Goal: Task Accomplishment & Management: Use online tool/utility

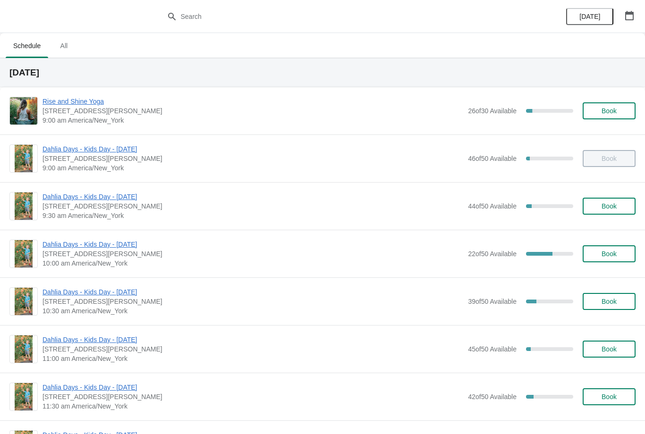
click at [273, 245] on span "Dahlia Days - Kids Day - [DATE]" at bounding box center [252, 244] width 421 height 9
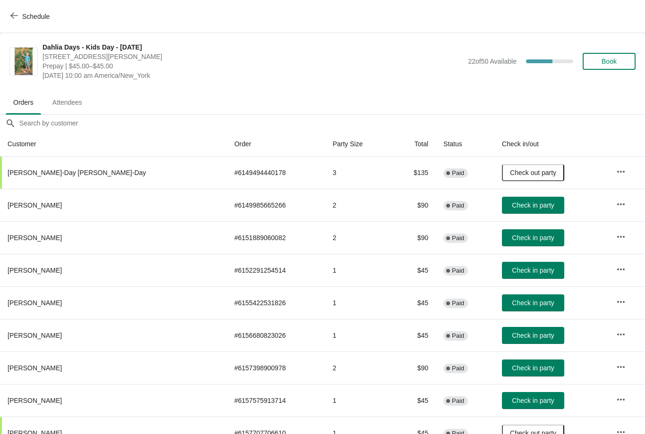
click at [523, 203] on span "Check in party" at bounding box center [533, 206] width 42 height 8
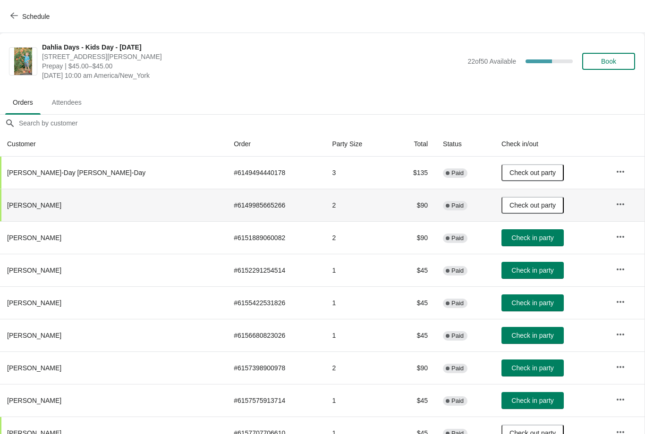
scroll to position [0, 0]
click at [12, 24] on button "Schedule" at bounding box center [31, 16] width 52 height 17
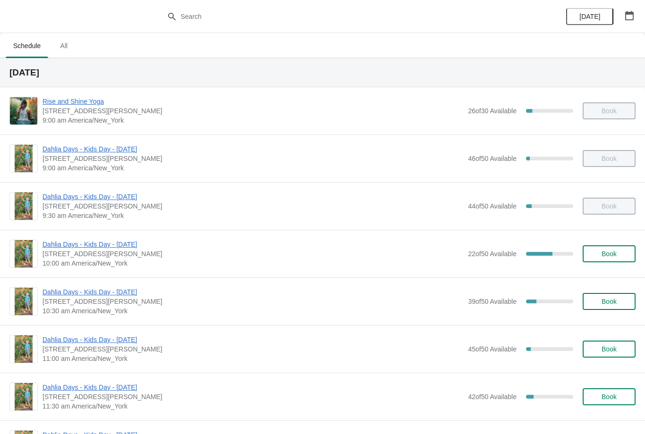
click at [333, 242] on span "Dahlia Days - Kids Day - [DATE]" at bounding box center [252, 244] width 421 height 9
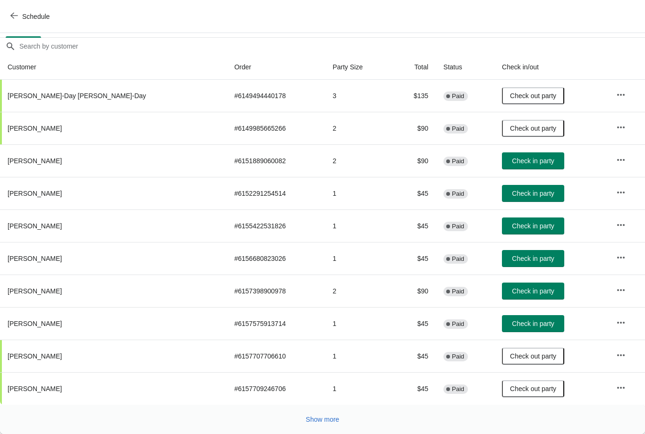
scroll to position [77, 0]
click at [13, 17] on icon "button" at bounding box center [14, 16] width 8 height 8
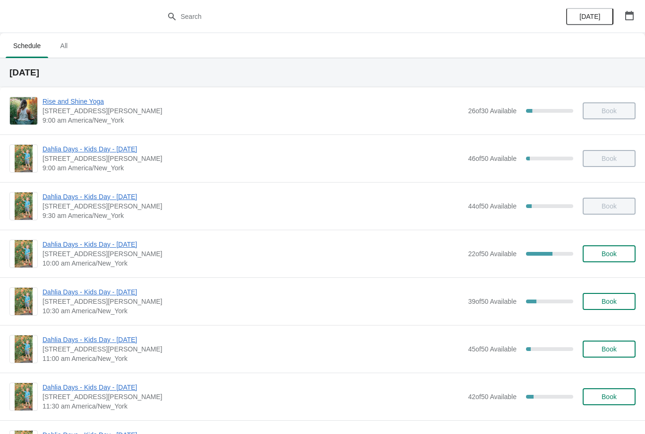
click at [114, 246] on span "Dahlia Days - Kids Day - [DATE]" at bounding box center [252, 244] width 421 height 9
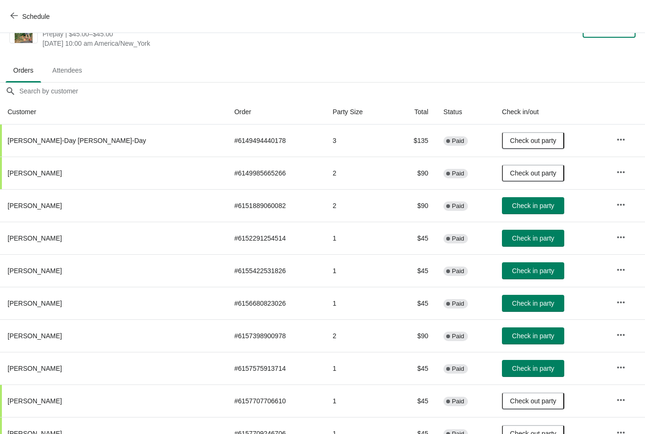
scroll to position [40, -4]
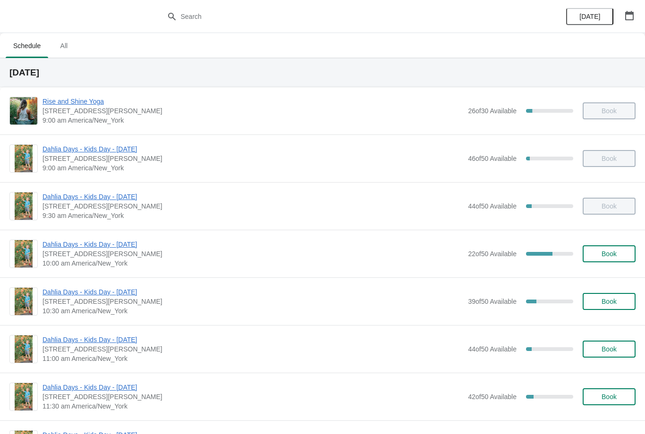
click at [290, 248] on span "Dahlia Days - Kids Day - [DATE]" at bounding box center [252, 244] width 421 height 9
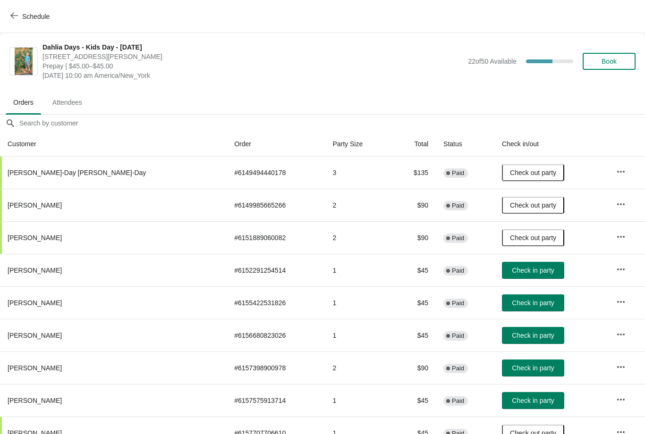
click at [12, 10] on button "Schedule" at bounding box center [31, 16] width 52 height 17
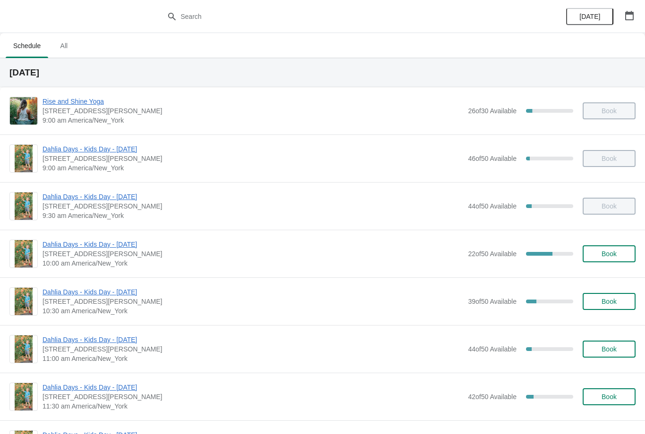
click at [69, 309] on span "10:30 am America/New_York" at bounding box center [252, 310] width 421 height 9
click at [85, 105] on span "Rise and Shine Yoga" at bounding box center [252, 101] width 421 height 9
click at [113, 248] on span "Dahlia Days - Kids Day - [DATE]" at bounding box center [252, 244] width 421 height 9
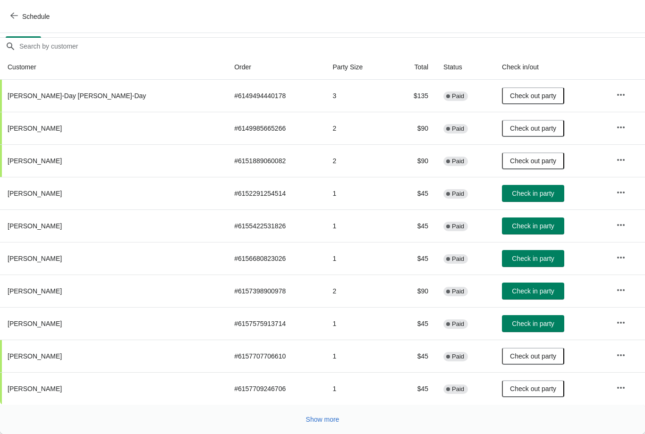
scroll to position [77, 0]
click at [331, 425] on button "Show more" at bounding box center [322, 419] width 41 height 17
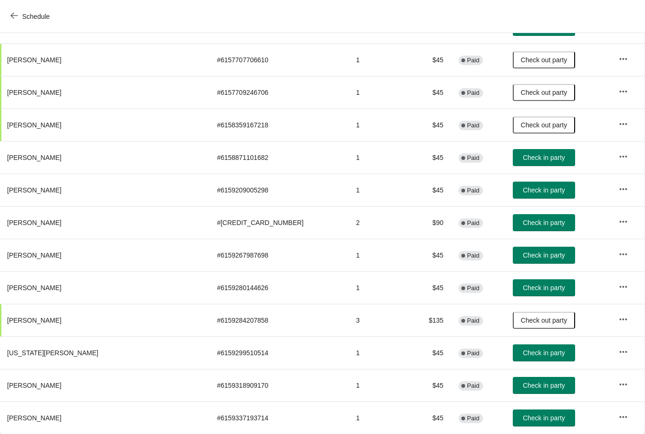
scroll to position [373, 0]
click at [522, 194] on span "Check in party" at bounding box center [543, 190] width 42 height 8
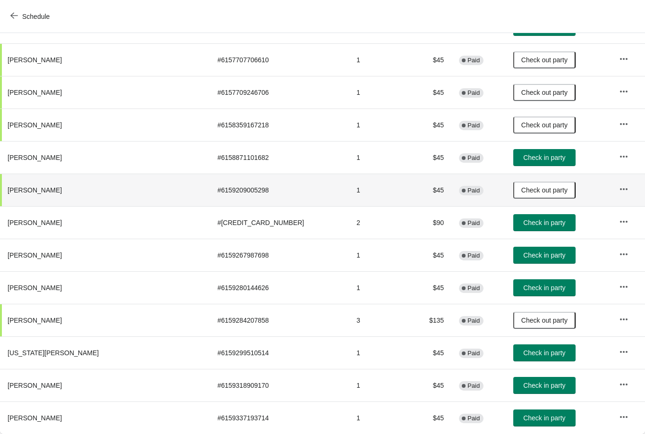
scroll to position [373, 0]
click at [523, 290] on span "Check in party" at bounding box center [544, 288] width 42 height 8
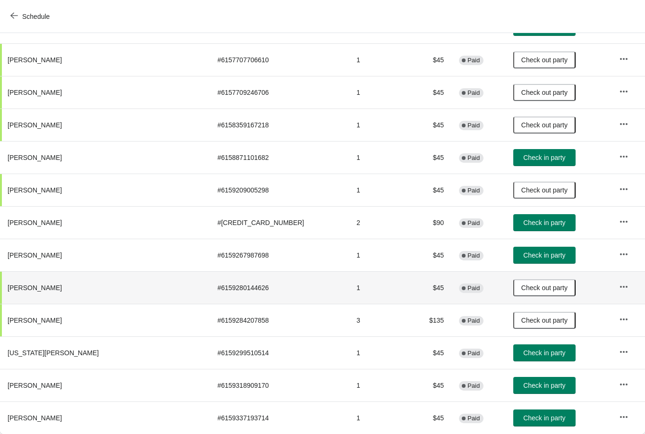
click at [20, 19] on span "Schedule" at bounding box center [30, 16] width 37 height 9
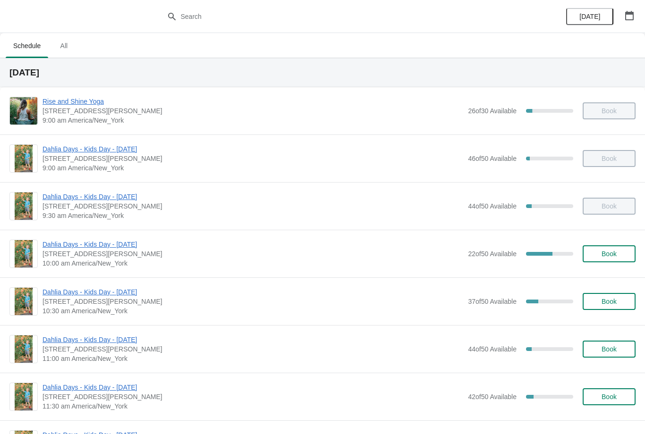
click at [109, 248] on span "Dahlia Days - Kids Day - [DATE]" at bounding box center [252, 244] width 421 height 9
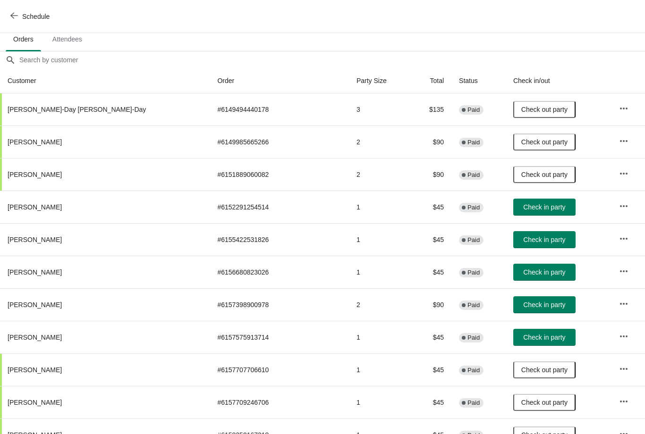
scroll to position [64, 0]
click at [517, 309] on button "Check in party" at bounding box center [544, 304] width 62 height 17
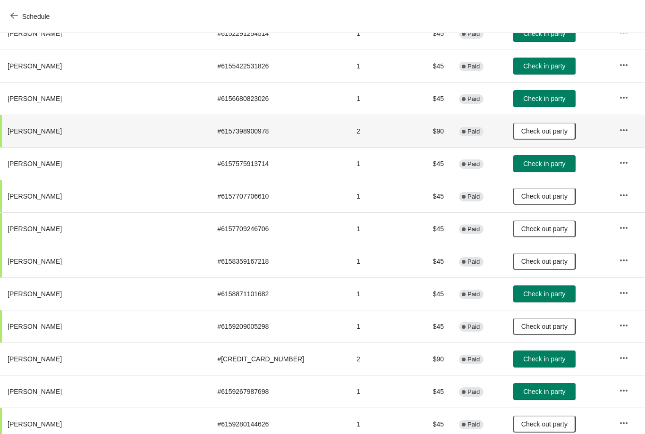
scroll to position [237, 0]
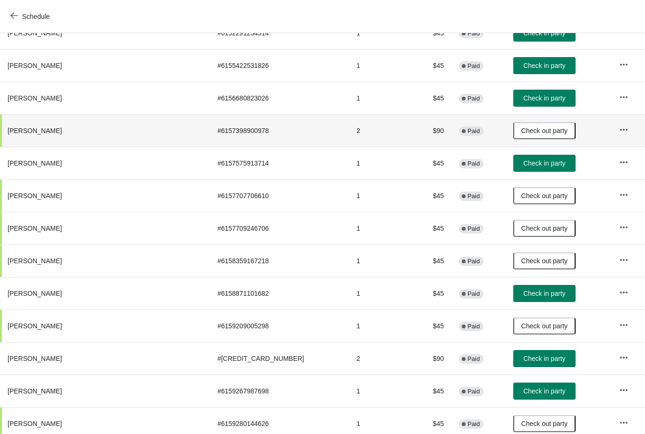
click at [615, 428] on button "button" at bounding box center [623, 422] width 17 height 17
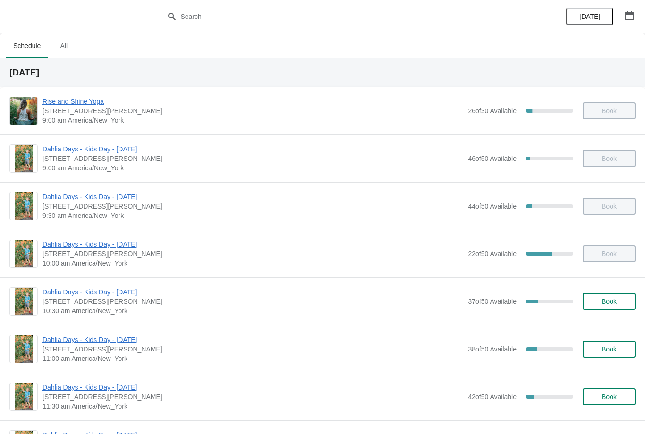
click at [65, 340] on span "Dahlia Days - Kids Day - [DATE]" at bounding box center [252, 339] width 421 height 9
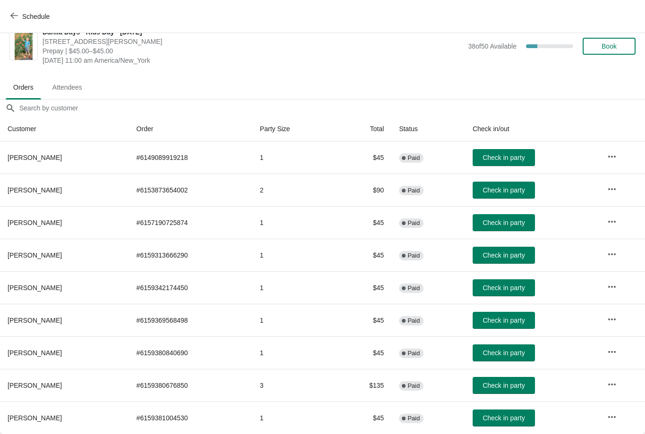
scroll to position [15, 0]
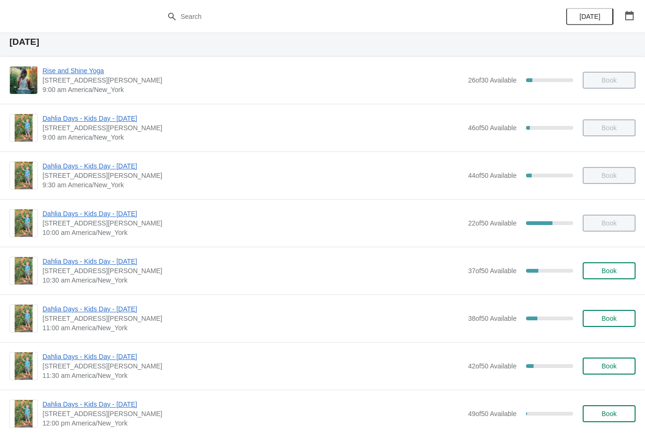
scroll to position [32, 0]
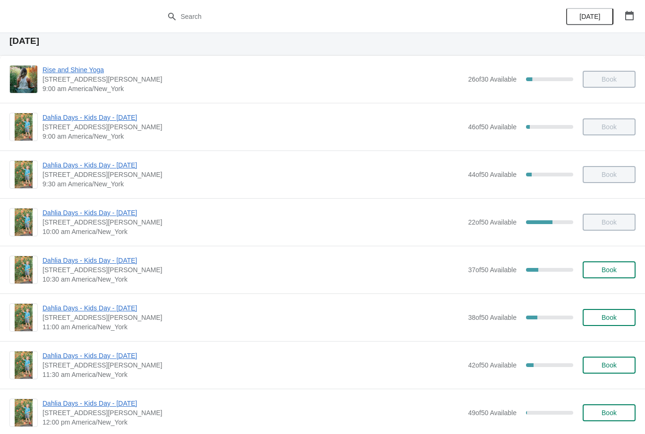
click at [52, 265] on span "Dahlia Days - Kids Day - [DATE]" at bounding box center [252, 260] width 421 height 9
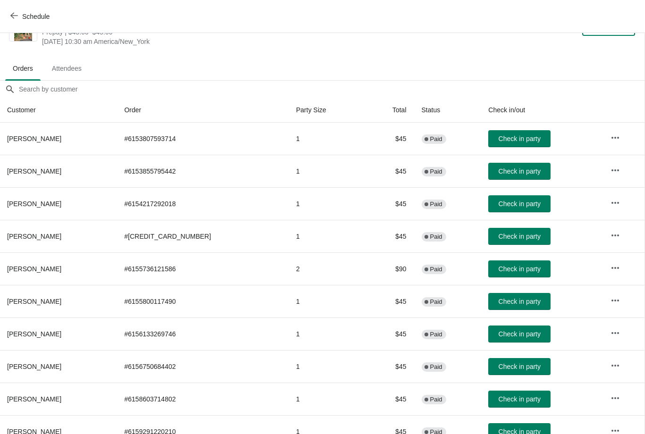
scroll to position [35, 0]
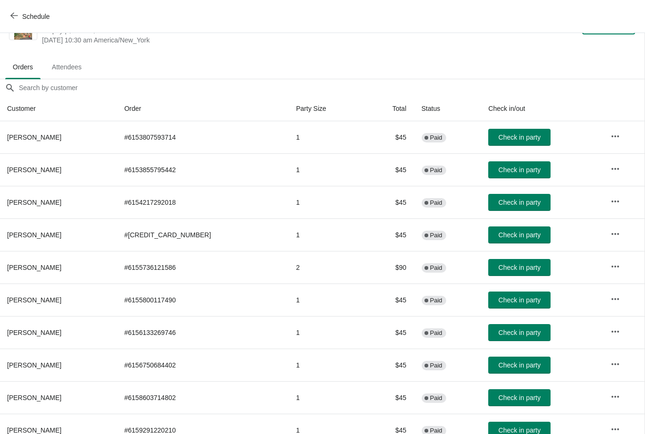
click at [512, 234] on span "Check in party" at bounding box center [519, 235] width 42 height 8
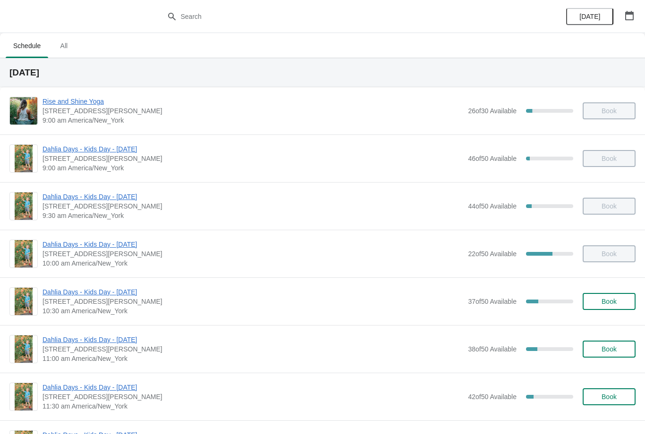
click at [55, 287] on span "Dahlia Days - Kids Day - [DATE]" at bounding box center [252, 291] width 421 height 9
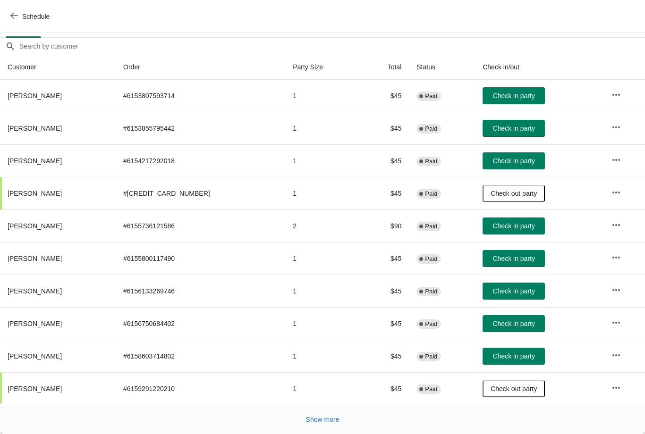
scroll to position [77, 0]
click at [492, 355] on span "Check in party" at bounding box center [513, 357] width 42 height 8
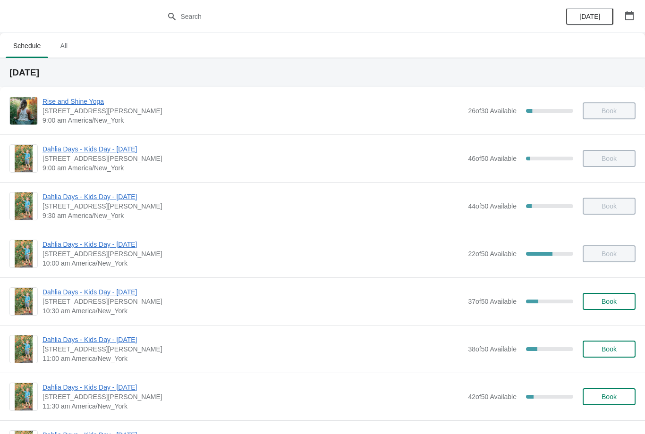
click at [115, 286] on div "Dahlia Days - Kids Day - Sat Sept 20th 4 Jacobs Lane, Norwell, MA, USA 10:30 am…" at bounding box center [322, 302] width 645 height 48
click at [119, 295] on span "Dahlia Days - Kids Day - [DATE]" at bounding box center [252, 291] width 421 height 9
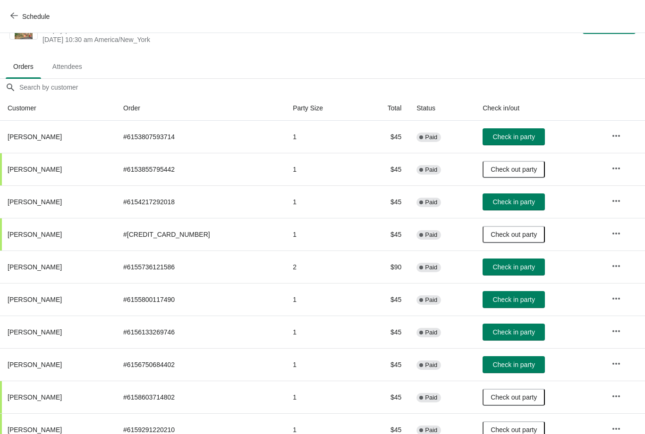
scroll to position [35, 0]
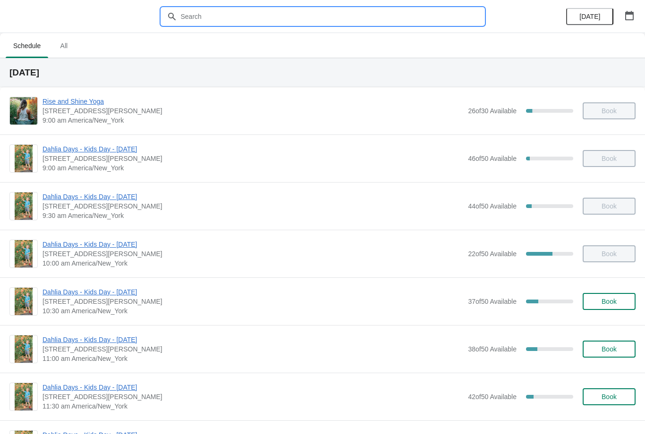
click at [299, 17] on input "text" at bounding box center [331, 16] width 303 height 17
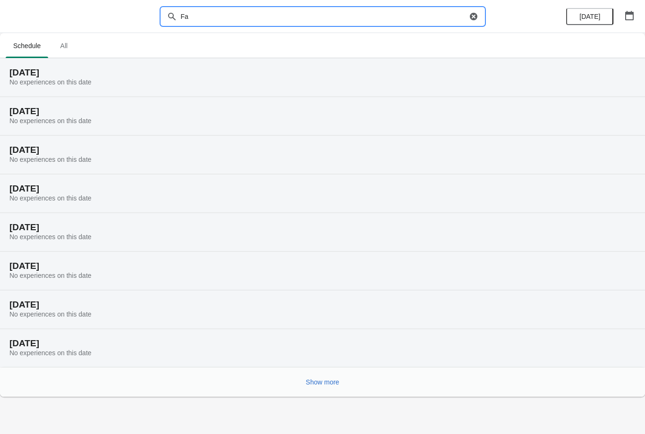
type input "F"
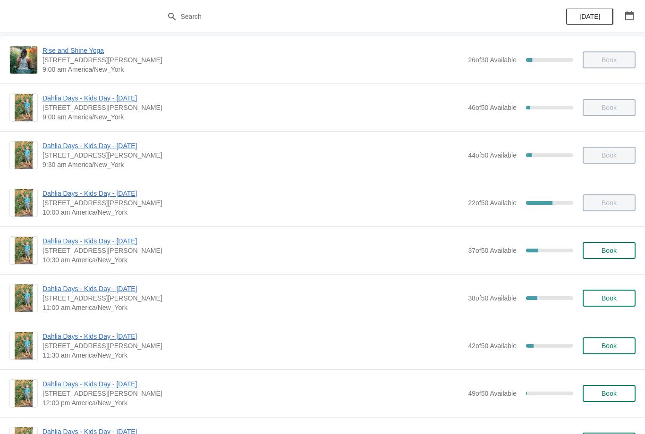
scroll to position [51, 0]
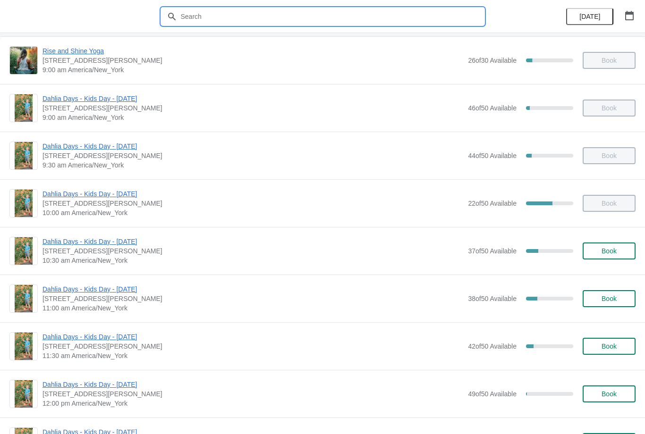
click at [57, 289] on span "Dahlia Days - Kids Day - [DATE]" at bounding box center [252, 289] width 421 height 9
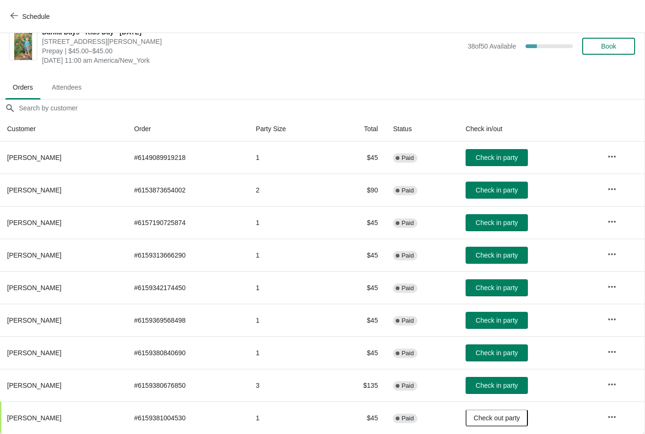
scroll to position [15, 0]
click at [479, 320] on span "Check in party" at bounding box center [496, 321] width 42 height 8
